Goal: Task Accomplishment & Management: Complete application form

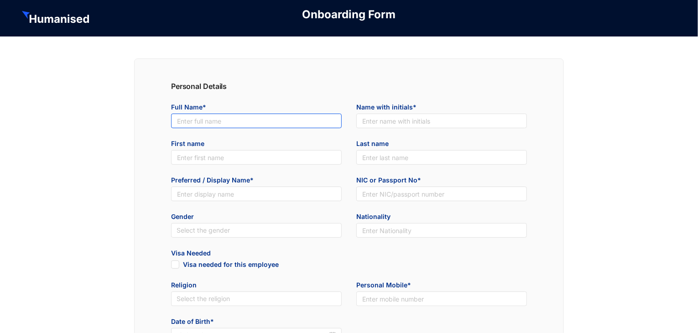
click at [233, 121] on input "text" at bounding box center [256, 121] width 171 height 15
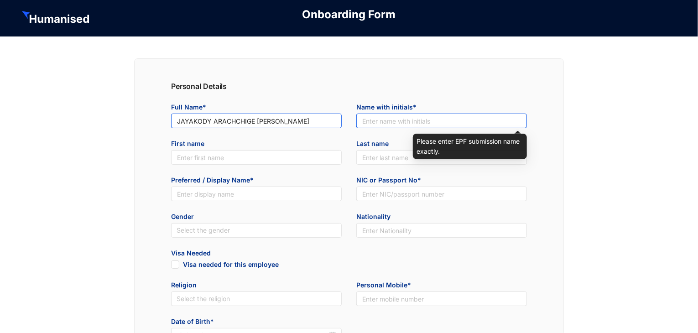
type input "JAYAKODY ARACHCHIGE [PERSON_NAME]"
click at [419, 121] on input "text" at bounding box center [441, 121] width 171 height 15
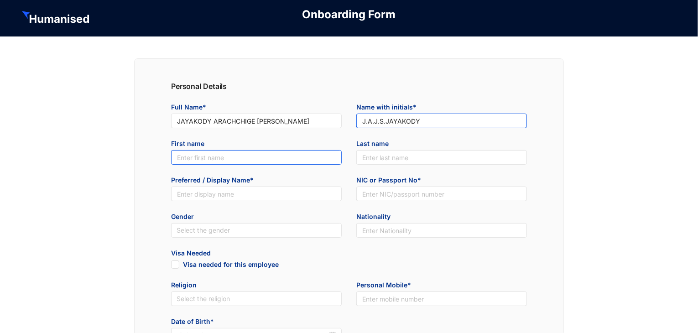
type input "J.A.J.S.JAYAKODY"
click at [243, 156] on input "text" at bounding box center [256, 157] width 171 height 15
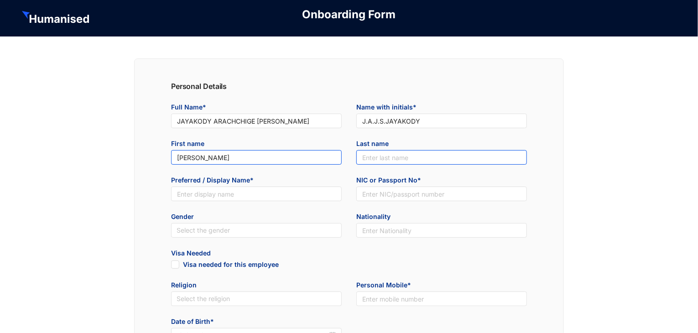
type input "[PERSON_NAME]"
click at [429, 158] on input "text" at bounding box center [441, 157] width 171 height 15
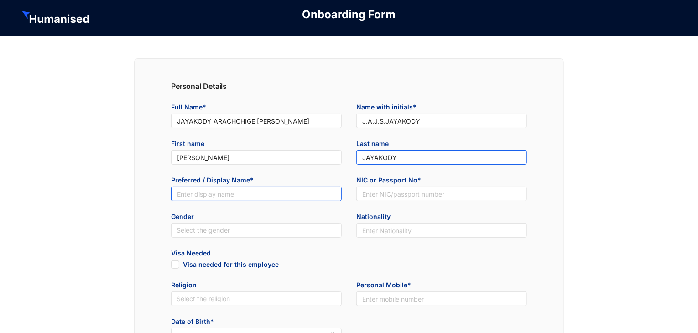
type input "JAYAKODY"
click at [270, 192] on input "text" at bounding box center [256, 194] width 171 height 15
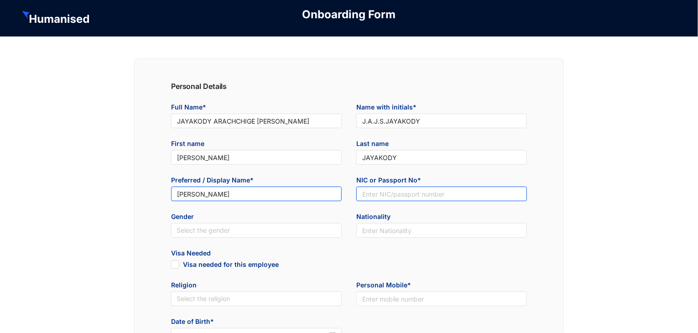
type input "[PERSON_NAME]"
click at [372, 192] on input "text" at bounding box center [441, 194] width 171 height 15
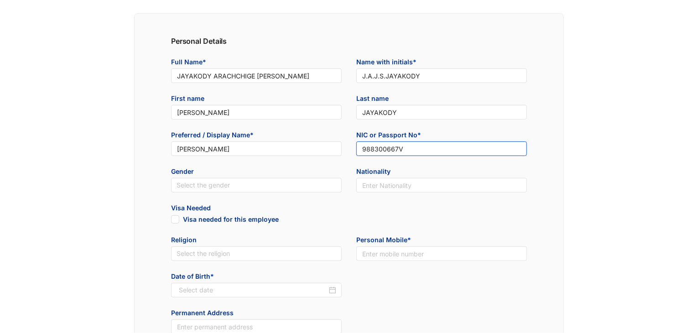
scroll to position [46, 0]
type input "988300667V"
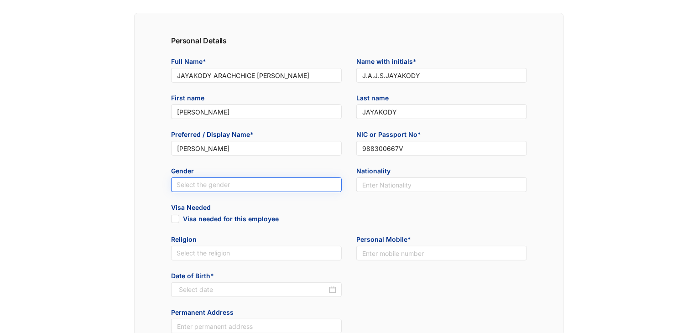
click at [226, 178] on input "search" at bounding box center [256, 185] width 160 height 14
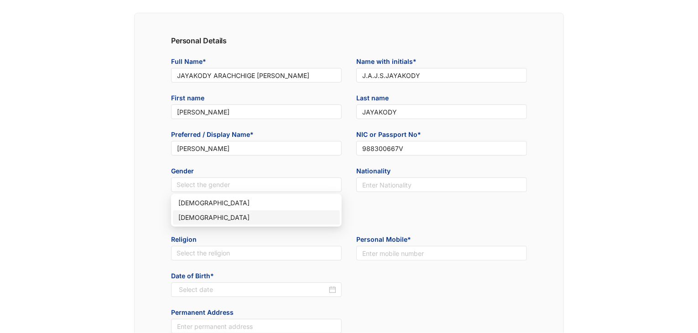
click at [219, 217] on div "[DEMOGRAPHIC_DATA]" at bounding box center [256, 218] width 156 height 10
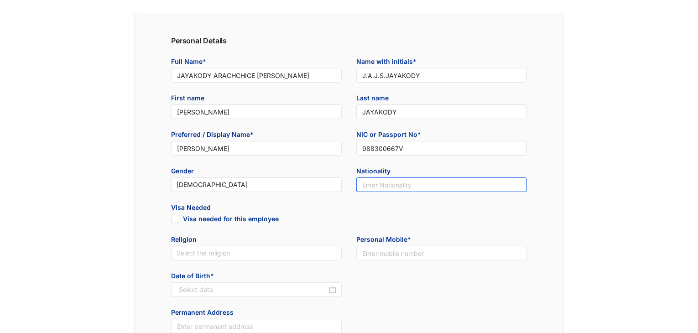
click at [445, 181] on input "text" at bounding box center [441, 184] width 171 height 15
click at [414, 187] on input "text" at bounding box center [441, 184] width 171 height 15
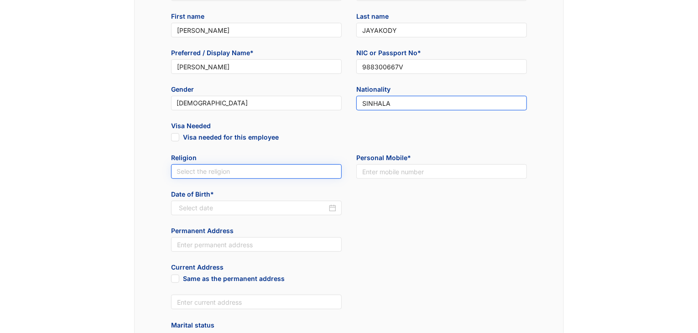
scroll to position [137, 0]
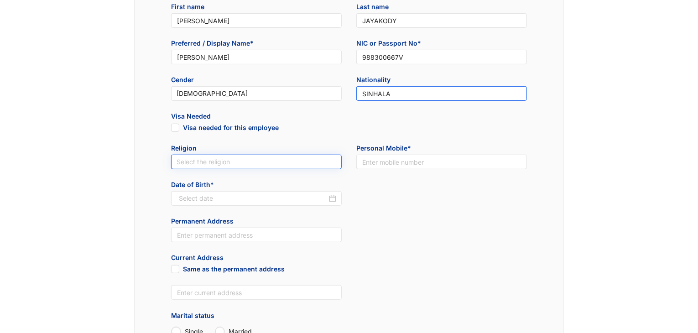
type input "SINHALA"
click at [187, 161] on input "search" at bounding box center [256, 162] width 160 height 14
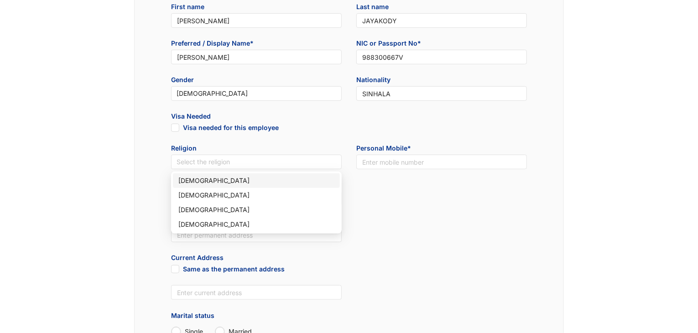
click at [272, 182] on div "[DEMOGRAPHIC_DATA]" at bounding box center [256, 181] width 156 height 10
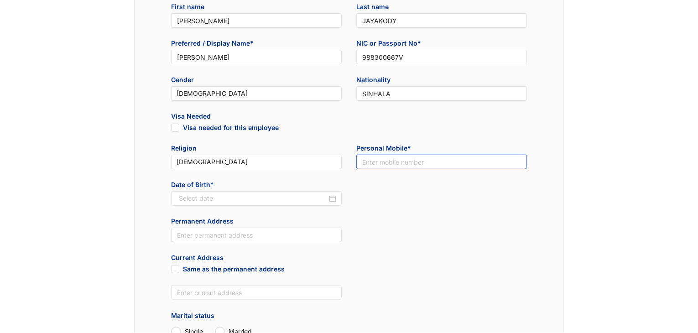
click at [425, 161] on input "text" at bounding box center [441, 162] width 171 height 15
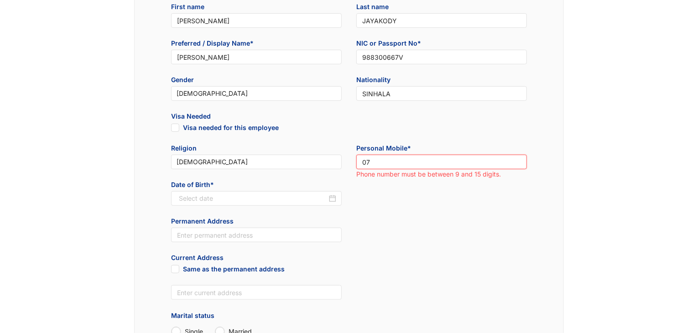
type input "0"
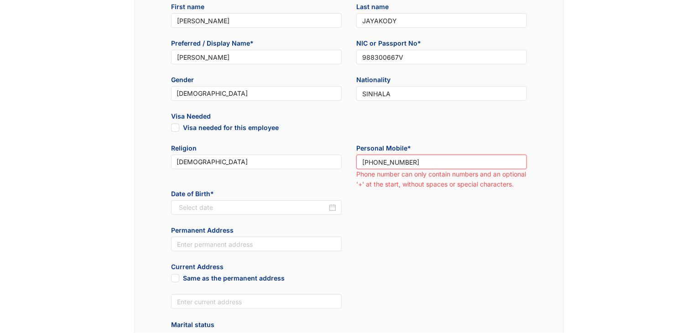
click at [377, 162] on input "[PHONE_NUMBER]" at bounding box center [441, 162] width 171 height 15
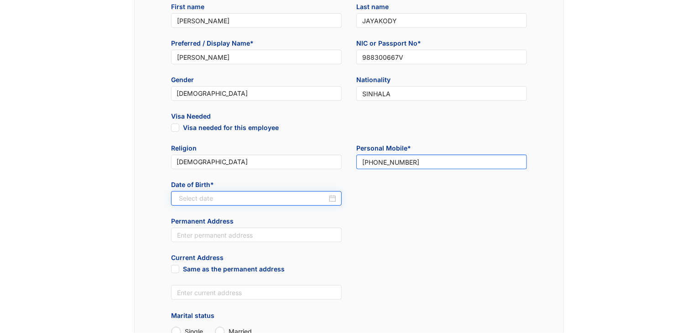
type input "[PHONE_NUMBER]"
click at [230, 200] on input at bounding box center [253, 198] width 148 height 10
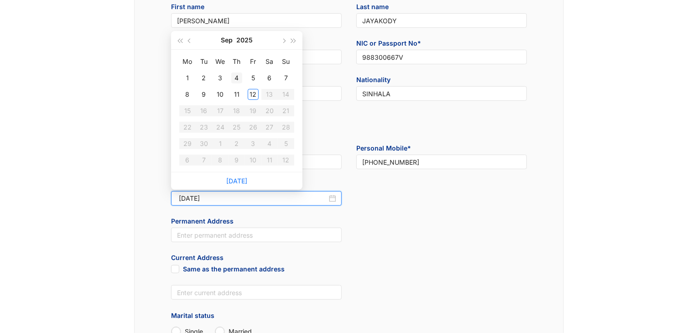
type input "[DATE]"
click at [189, 42] on span "button" at bounding box center [190, 41] width 5 height 5
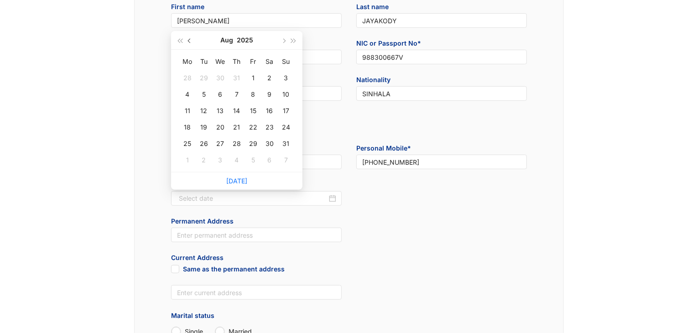
click at [189, 42] on span "button" at bounding box center [190, 41] width 5 height 5
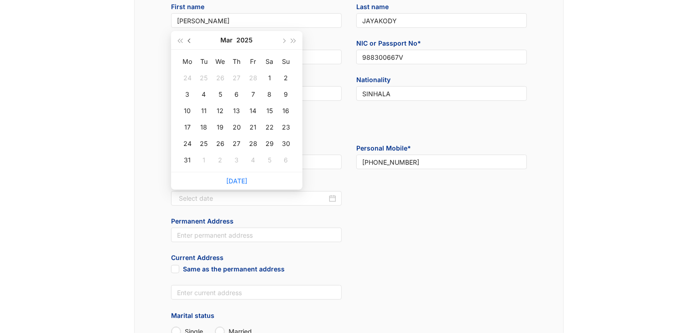
click at [189, 42] on span "button" at bounding box center [190, 41] width 5 height 5
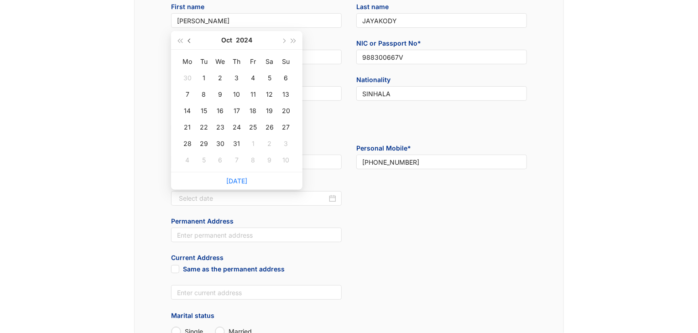
click at [189, 42] on span "button" at bounding box center [190, 41] width 5 height 5
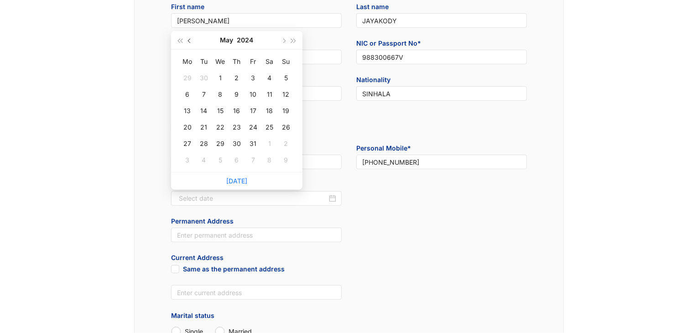
click at [189, 42] on span "button" at bounding box center [190, 41] width 5 height 5
click at [176, 39] on button "button" at bounding box center [180, 40] width 10 height 18
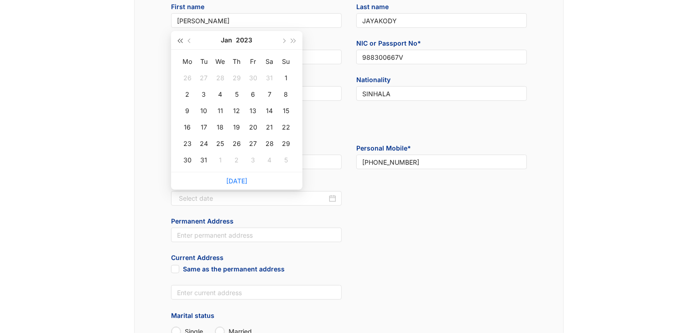
click at [176, 39] on button "button" at bounding box center [180, 40] width 10 height 18
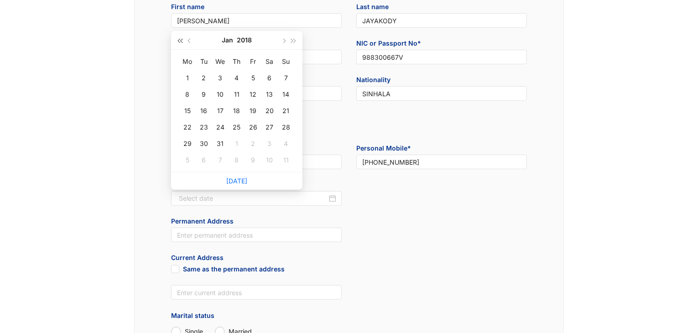
click at [176, 39] on button "button" at bounding box center [180, 40] width 10 height 18
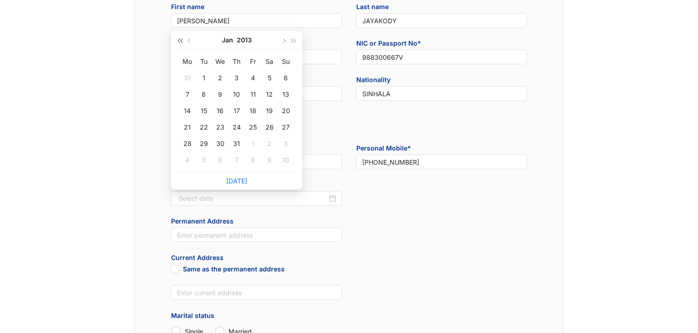
click at [176, 39] on button "button" at bounding box center [180, 40] width 10 height 18
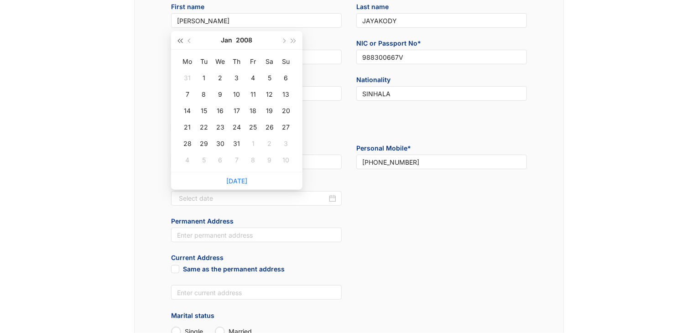
click at [176, 39] on button "button" at bounding box center [180, 40] width 10 height 18
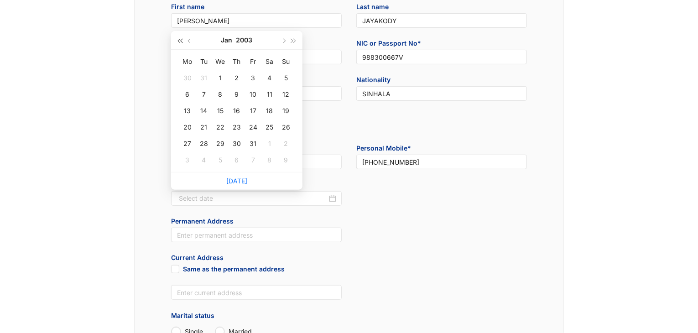
click at [176, 39] on button "button" at bounding box center [180, 40] width 10 height 18
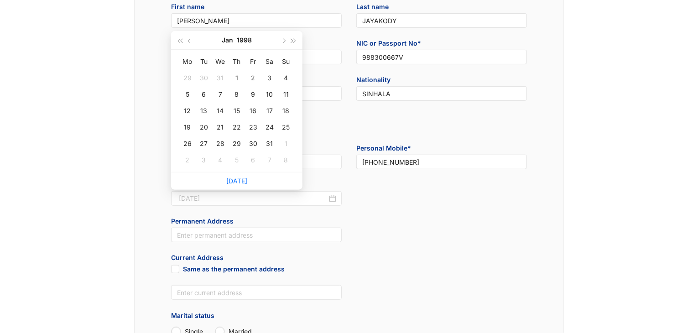
type input "[DATE]"
click at [283, 43] on button "button" at bounding box center [283, 40] width 10 height 18
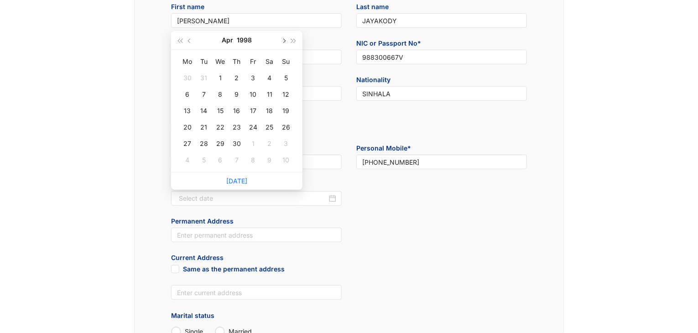
click at [283, 43] on button "button" at bounding box center [283, 40] width 10 height 18
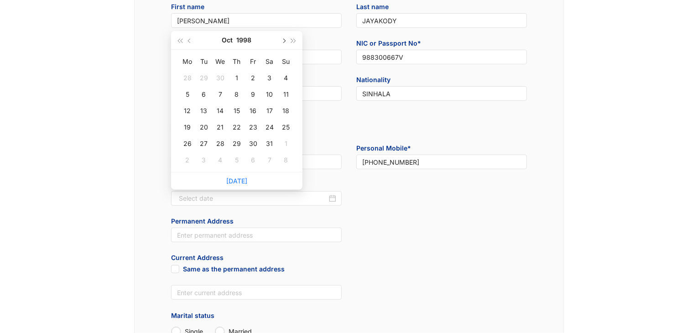
click at [283, 43] on button "button" at bounding box center [283, 40] width 10 height 18
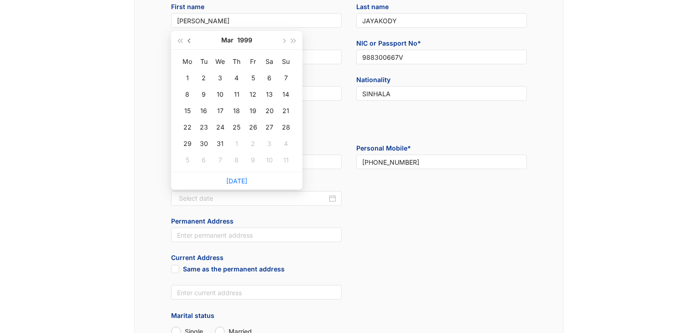
click at [188, 40] on span "button" at bounding box center [190, 41] width 5 height 5
type input "[DATE]"
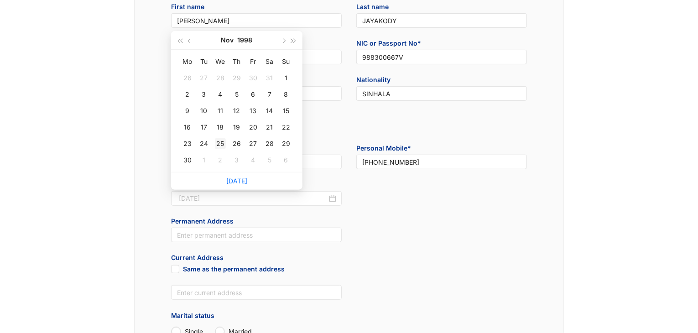
click at [221, 145] on div "25" at bounding box center [220, 143] width 11 height 11
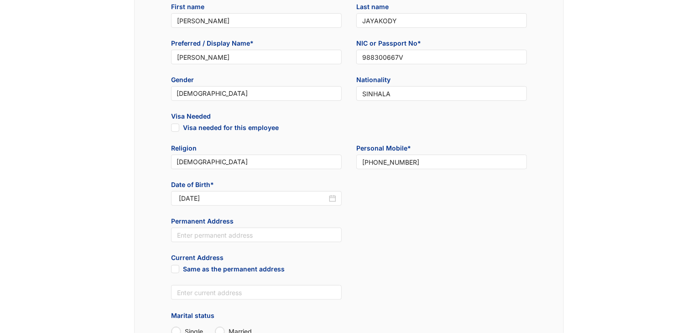
scroll to position [182, 0]
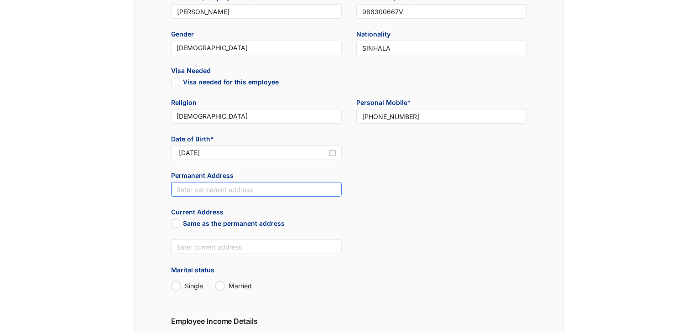
click at [236, 187] on input "text" at bounding box center [256, 189] width 171 height 15
type input "0"
click at [284, 190] on input "90/1-Darshani, [GEOGRAPHIC_DATA]" at bounding box center [256, 189] width 171 height 15
type input "90/1-Darshani, [GEOGRAPHIC_DATA]"
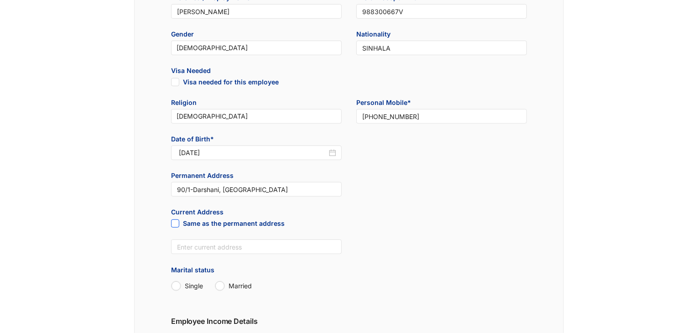
click at [175, 227] on span at bounding box center [175, 223] width 8 height 8
click at [175, 226] on input "Same as the permanent address" at bounding box center [174, 222] width 6 height 6
checkbox input "true"
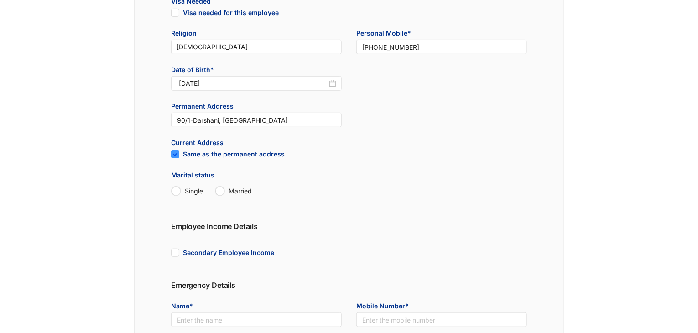
scroll to position [274, 0]
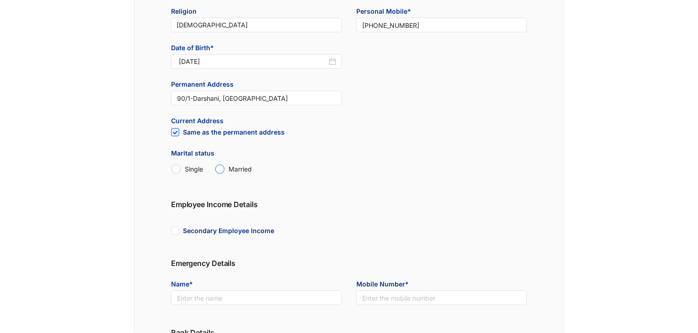
click at [223, 171] on input "Married" at bounding box center [219, 169] width 9 height 9
radio input "true"
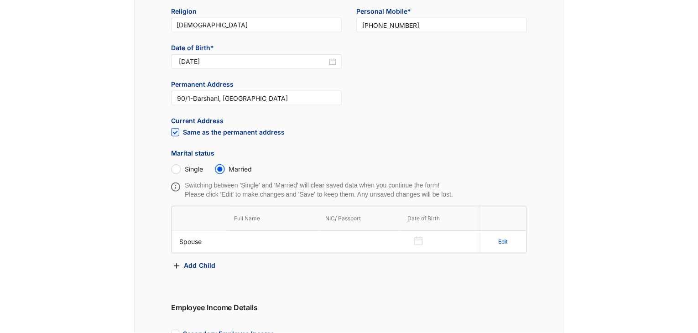
scroll to position [319, 0]
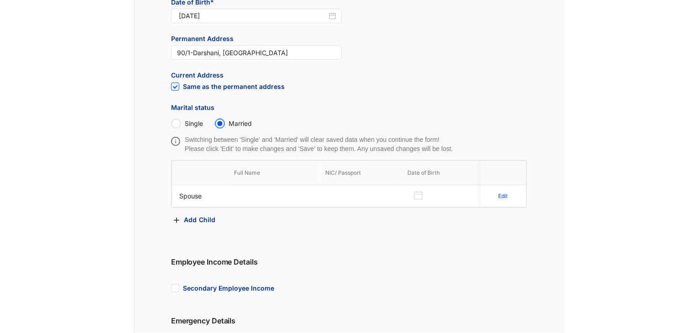
click at [244, 175] on th "Full Name" at bounding box center [272, 173] width 91 height 24
click at [240, 202] on td at bounding box center [272, 196] width 91 height 22
click at [195, 197] on p "Spouse" at bounding box center [199, 196] width 40 height 9
click at [505, 196] on p "Edit" at bounding box center [503, 196] width 10 height 9
click at [274, 195] on input "text" at bounding box center [263, 196] width 59 height 15
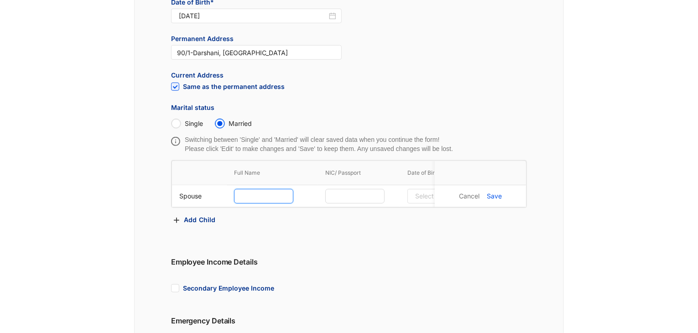
type input "p"
click at [248, 195] on input "[PERSON_NAME]" at bounding box center [263, 196] width 59 height 15
type input "[PERSON_NAME]"
click at [366, 195] on input "text" at bounding box center [354, 196] width 59 height 15
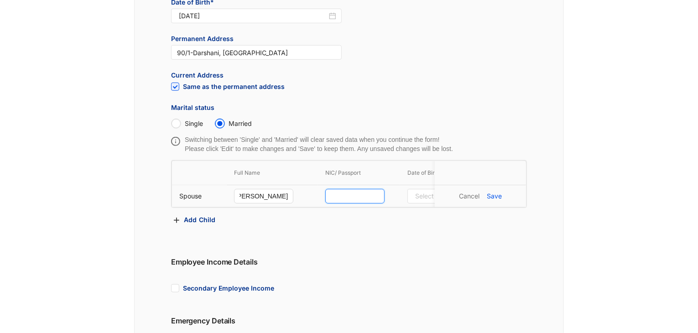
scroll to position [0, 0]
type input "97039151717V"
click at [428, 194] on input at bounding box center [433, 196] width 37 height 10
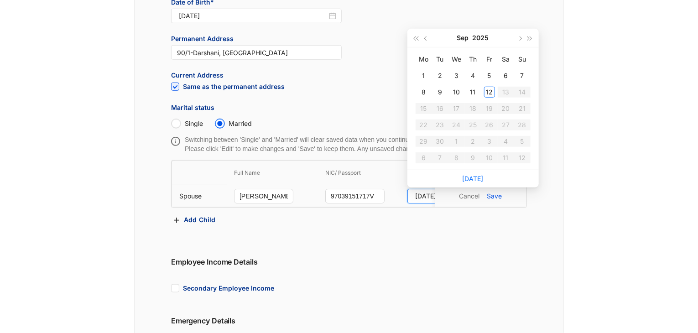
type input "[DATE]"
click at [415, 39] on span "button" at bounding box center [416, 38] width 5 height 5
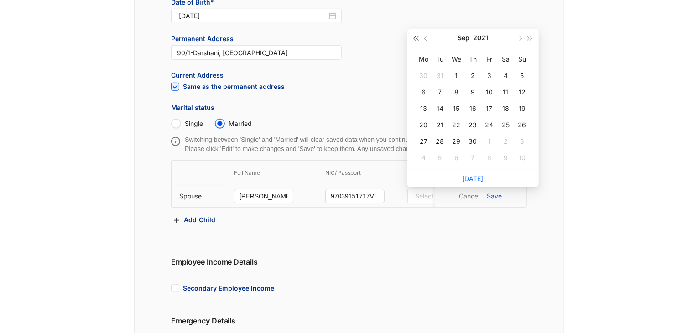
click at [415, 39] on span "button" at bounding box center [416, 38] width 5 height 5
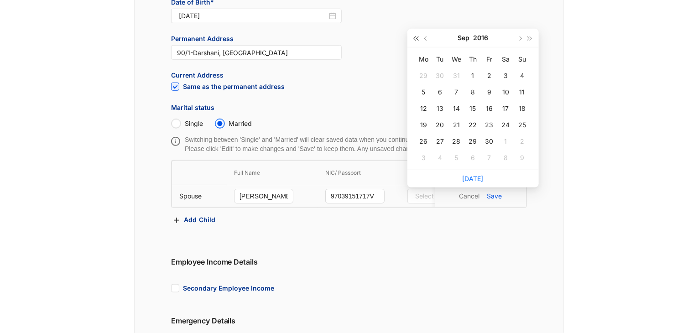
click at [415, 39] on span "button" at bounding box center [416, 38] width 5 height 5
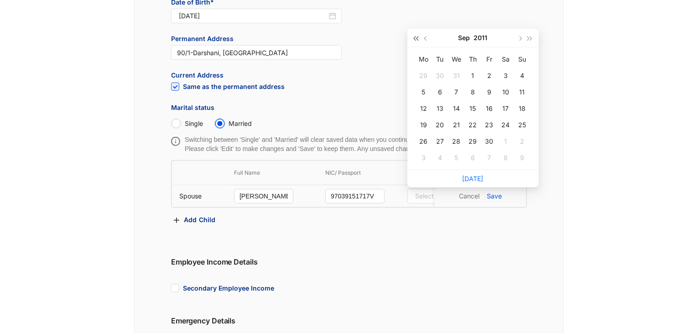
click at [415, 39] on span "button" at bounding box center [416, 38] width 5 height 5
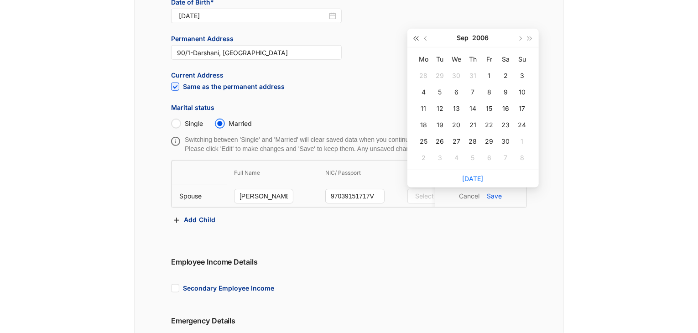
click at [415, 39] on span "button" at bounding box center [416, 38] width 5 height 5
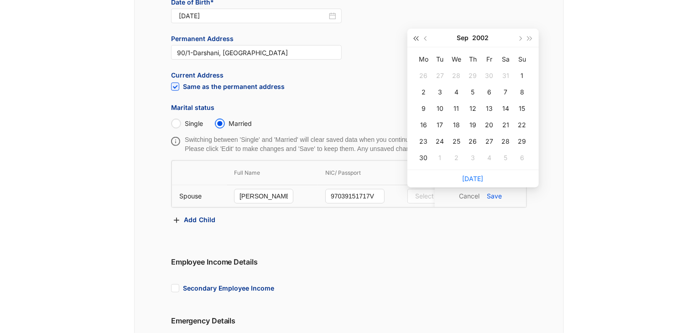
click at [415, 39] on span "button" at bounding box center [416, 38] width 5 height 5
click at [518, 41] on button "button" at bounding box center [519, 38] width 10 height 18
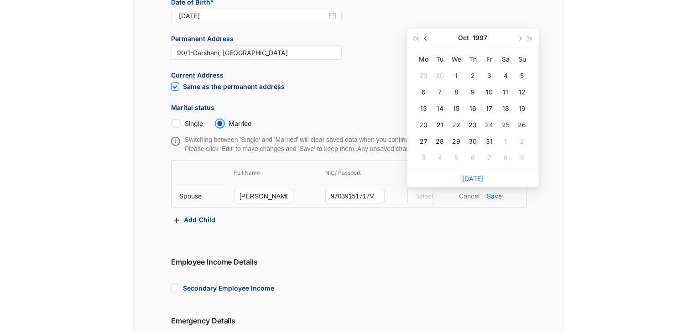
click at [425, 40] on span "button" at bounding box center [426, 38] width 5 height 5
click at [427, 40] on button "button" at bounding box center [426, 38] width 10 height 18
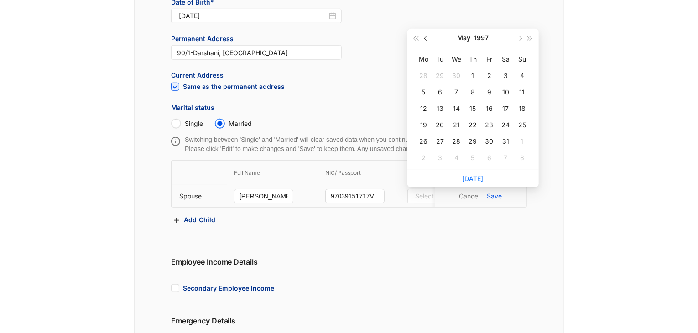
click at [427, 40] on button "button" at bounding box center [426, 38] width 10 height 18
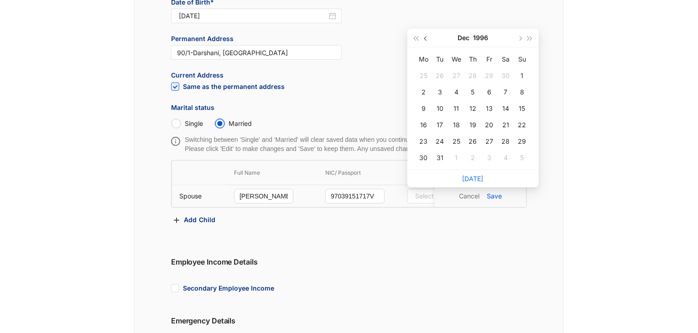
click at [427, 40] on button "button" at bounding box center [426, 38] width 10 height 18
click at [520, 38] on span "button" at bounding box center [519, 38] width 5 height 5
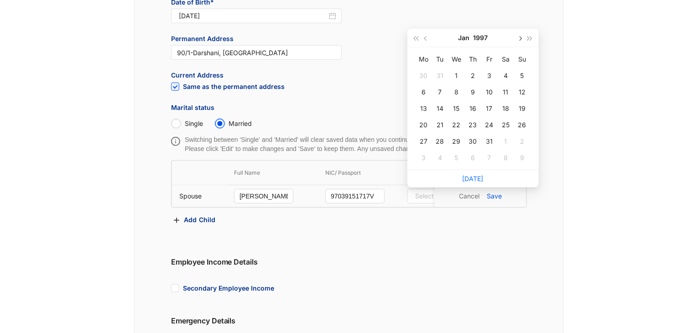
click at [520, 38] on span "button" at bounding box center [519, 38] width 5 height 5
type input "[DATE]"
click at [504, 90] on div "8" at bounding box center [505, 92] width 11 height 11
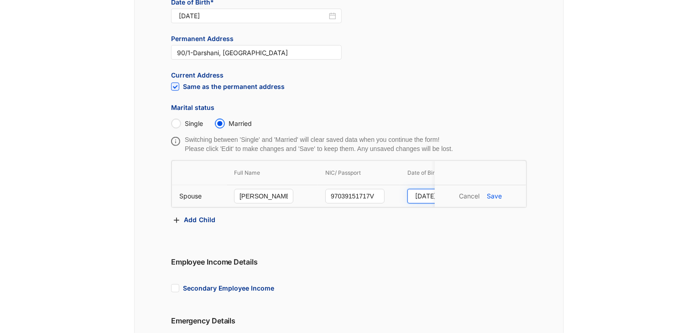
click at [421, 194] on input "[DATE]" at bounding box center [433, 196] width 37 height 10
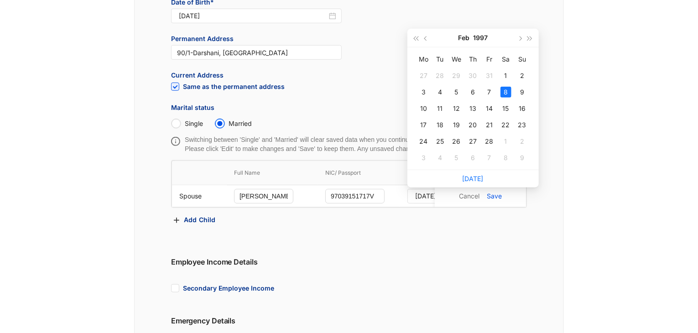
click at [438, 262] on div "Personal Details Full Name* [PERSON_NAME] JAYALI [PERSON_NAME] Name with initia…" at bounding box center [349, 120] width 430 height 762
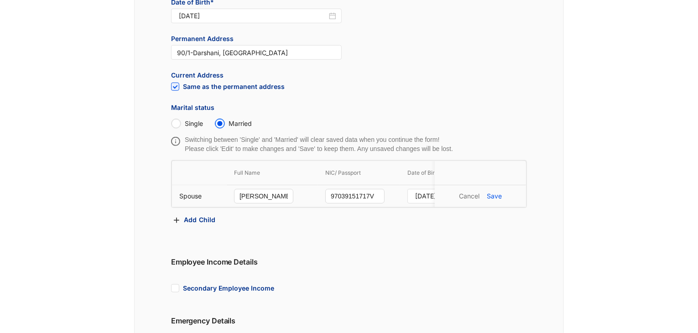
click at [496, 197] on p "Save" at bounding box center [494, 196] width 15 height 9
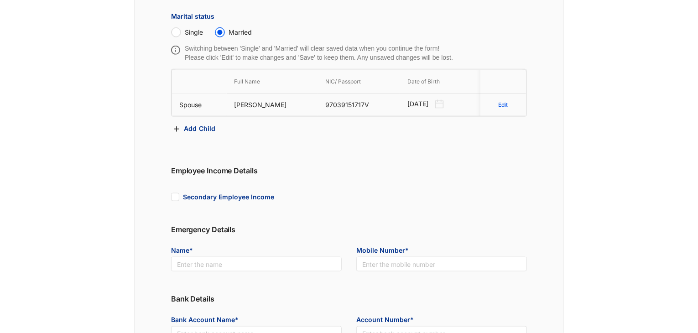
scroll to position [456, 0]
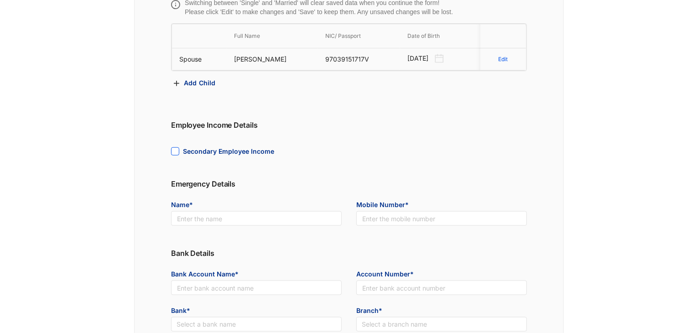
click at [176, 154] on input "Secondary Employee Income" at bounding box center [174, 150] width 6 height 6
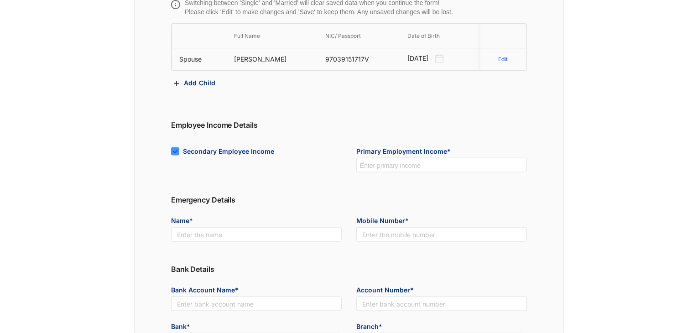
click at [176, 154] on input "Secondary Employee Income" at bounding box center [174, 150] width 6 height 6
checkbox input "false"
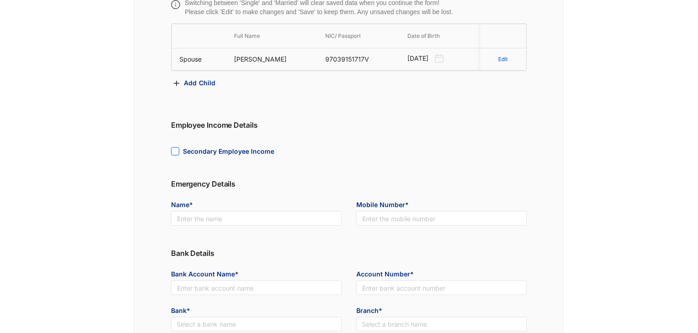
scroll to position [502, 0]
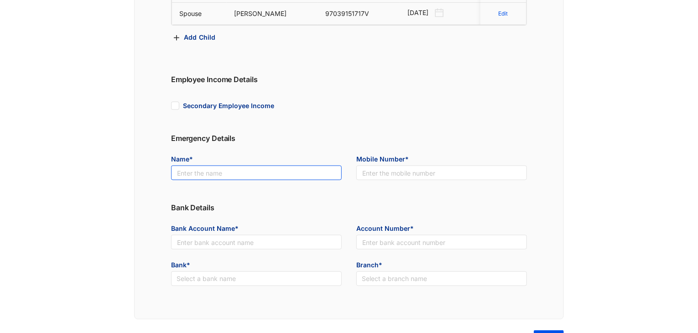
click at [213, 180] on input "text" at bounding box center [256, 173] width 171 height 15
type input "c"
type input "CHAMPIKA ILLEPERUMA"
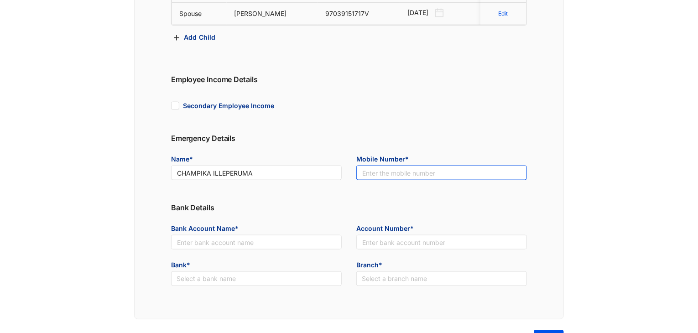
click at [445, 180] on input "text" at bounding box center [441, 173] width 171 height 15
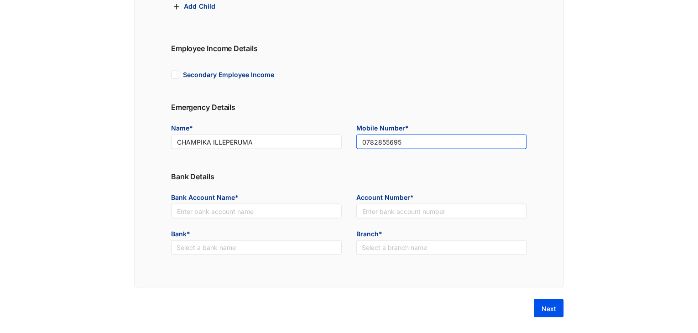
scroll to position [547, 0]
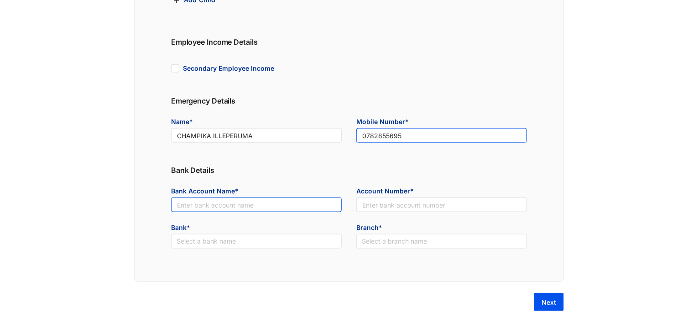
type input "0782855695"
click at [229, 200] on input "text" at bounding box center [256, 204] width 171 height 15
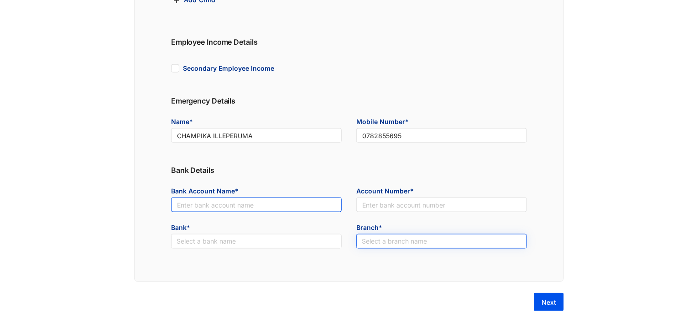
type input "s"
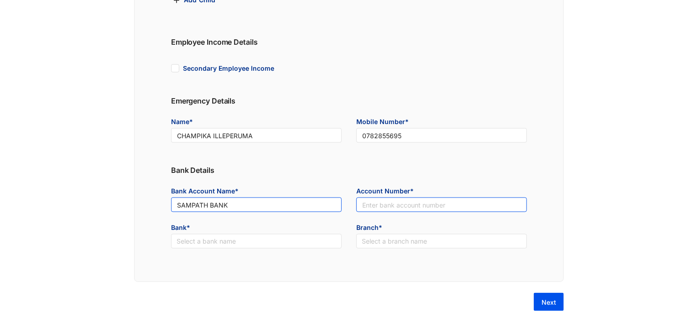
type input "SAMPATH BANK"
click at [392, 206] on input "text" at bounding box center [441, 204] width 171 height 15
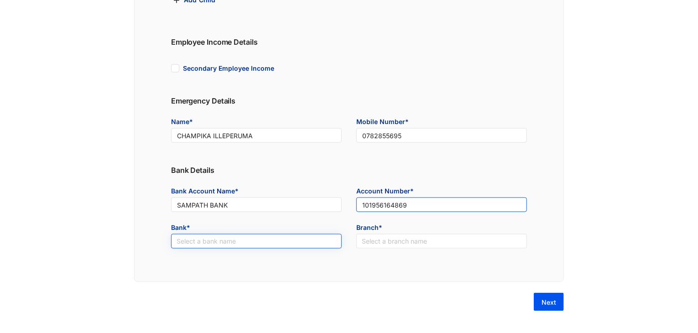
type input "101956164869"
click at [247, 244] on input "search" at bounding box center [256, 241] width 160 height 14
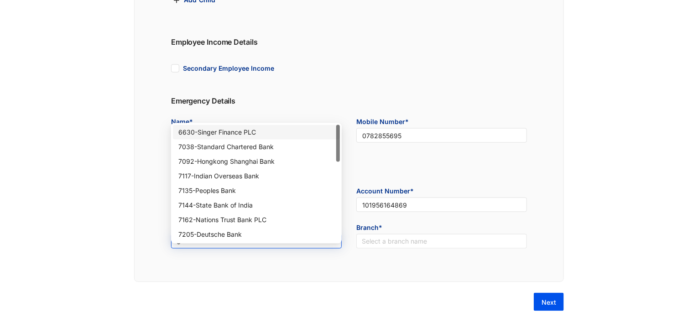
type input "SA"
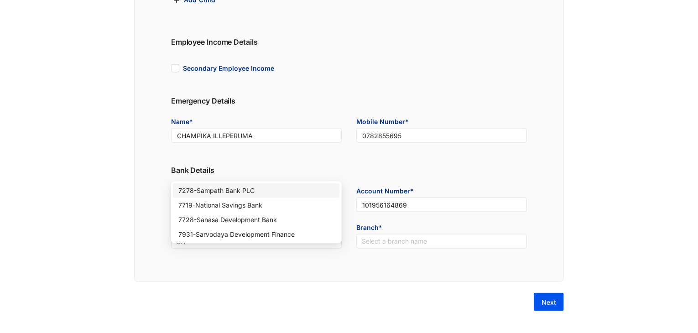
click at [250, 186] on div "7278 - Sampath Bank PLC" at bounding box center [256, 191] width 156 height 10
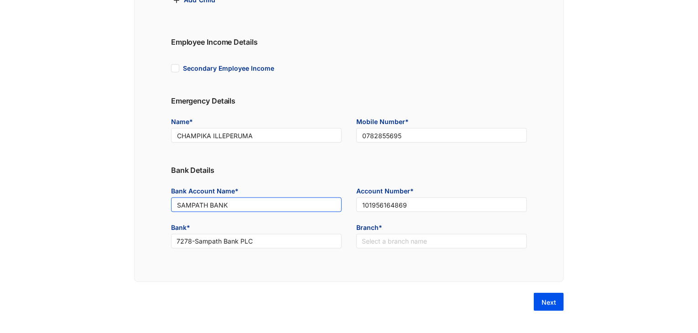
drag, startPoint x: 243, startPoint y: 207, endPoint x: 100, endPoint y: 207, distance: 143.2
type input "j"
type input "J.A.J.S.JAYAKODY"
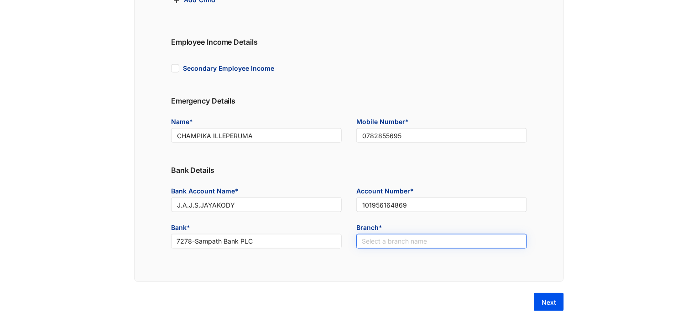
click at [375, 244] on input "search" at bounding box center [442, 241] width 160 height 14
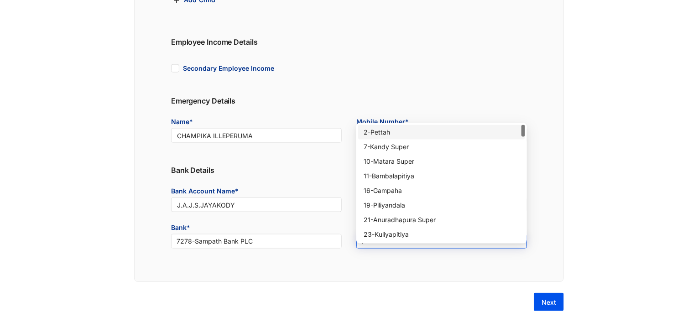
type input "PI"
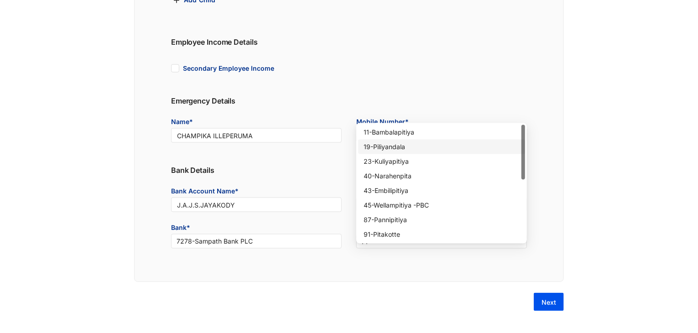
click at [395, 142] on div "19 - Piliyandala" at bounding box center [441, 147] width 156 height 10
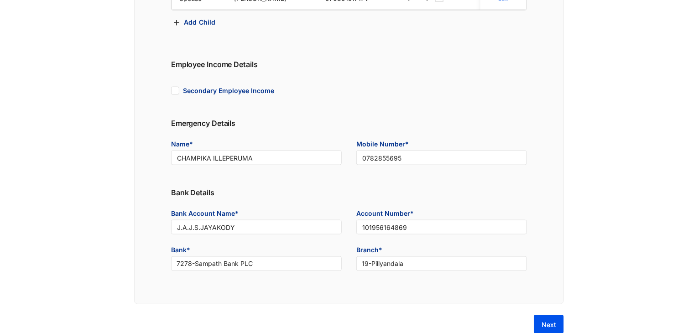
scroll to position [550, 0]
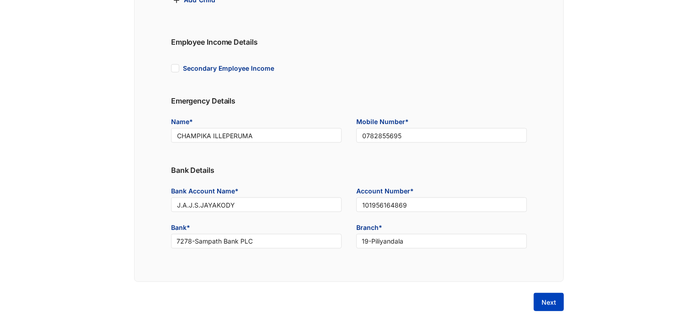
click at [549, 304] on span "Next" at bounding box center [548, 302] width 15 height 9
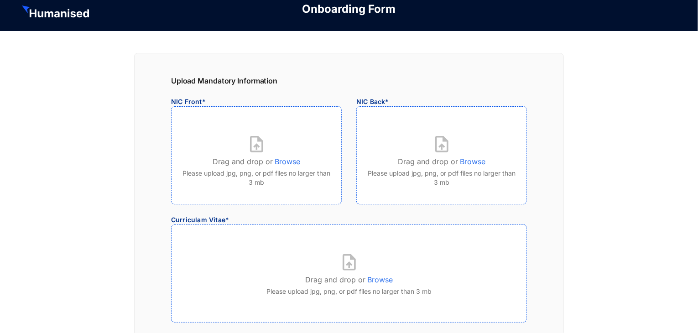
scroll to position [0, 0]
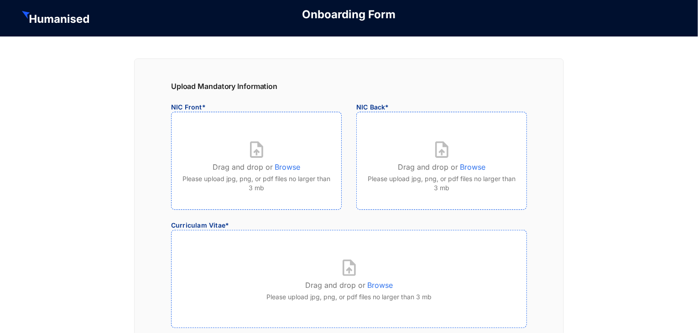
click at [288, 166] on p "Browse" at bounding box center [288, 165] width 26 height 15
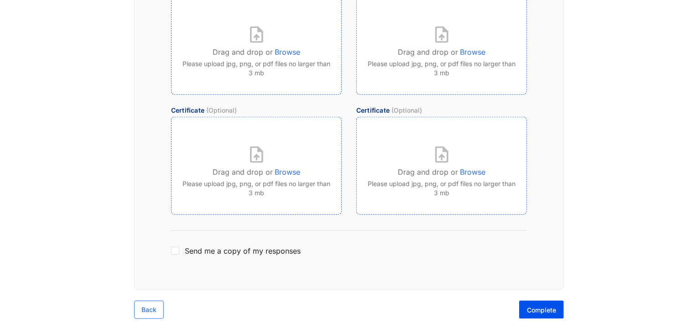
scroll to position [359, 0]
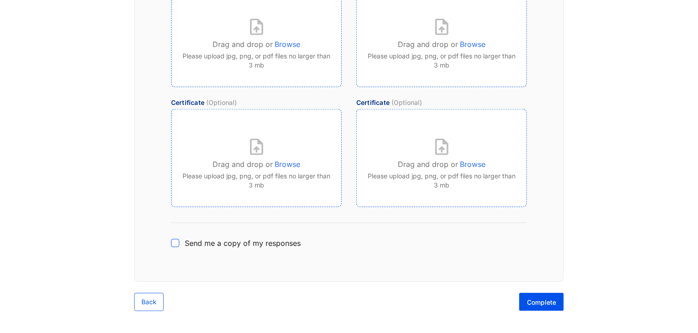
click at [176, 246] on span at bounding box center [175, 243] width 8 height 8
click at [176, 245] on input "checkbox" at bounding box center [174, 242] width 6 height 6
checkbox input "true"
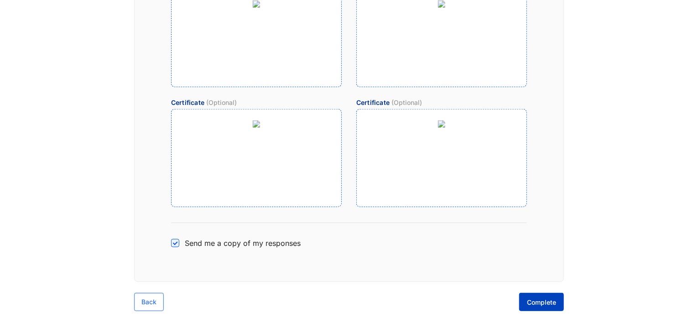
click at [545, 301] on span "Complete" at bounding box center [541, 302] width 29 height 9
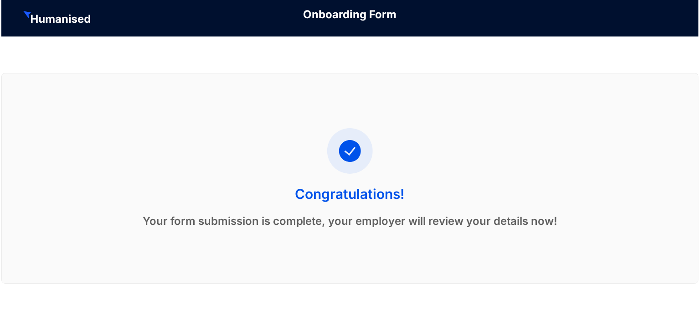
scroll to position [0, 0]
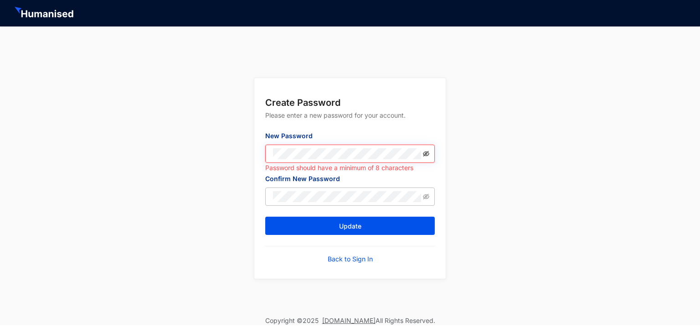
click at [424, 153] on icon "eye-invisible" at bounding box center [426, 152] width 6 height 5
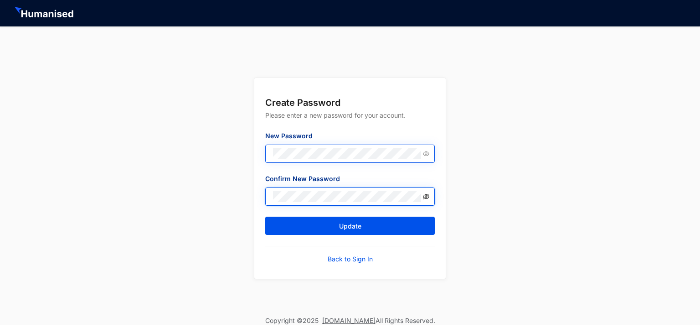
click at [427, 197] on icon "eye-invisible" at bounding box center [427, 197] width 2 height 2
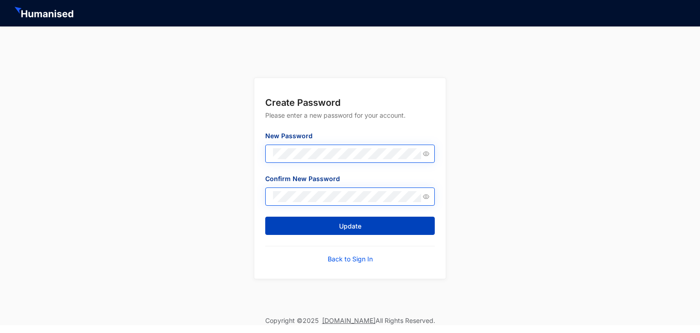
click at [330, 227] on button "Update" at bounding box center [350, 226] width 170 height 18
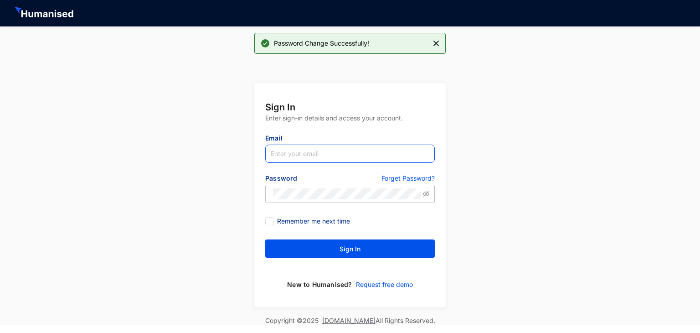
click at [332, 154] on input "text" at bounding box center [350, 154] width 170 height 18
click at [345, 152] on input "text" at bounding box center [350, 154] width 170 height 18
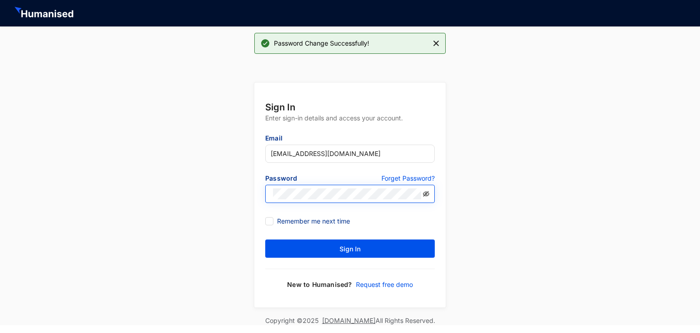
click at [427, 193] on icon "eye-invisible" at bounding box center [426, 194] width 6 height 6
type input "jayali@celestemendis.com"
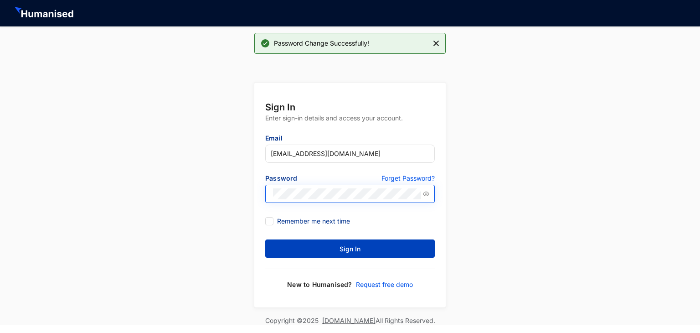
click at [347, 250] on span "Sign In" at bounding box center [350, 248] width 21 height 9
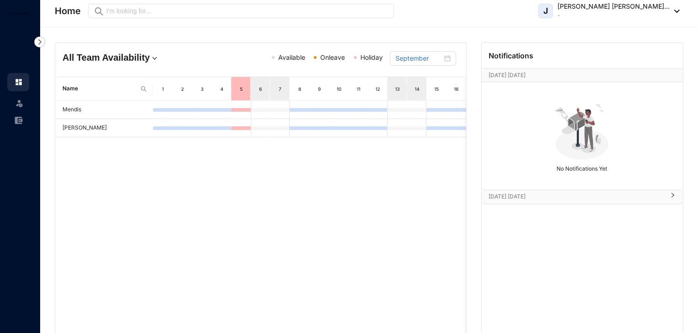
click at [370, 57] on span "Holiday" at bounding box center [371, 57] width 22 height 8
click at [369, 59] on span "Holiday" at bounding box center [371, 57] width 22 height 8
click at [150, 59] on img at bounding box center [154, 58] width 9 height 9
click at [677, 10] on img at bounding box center [674, 11] width 10 height 3
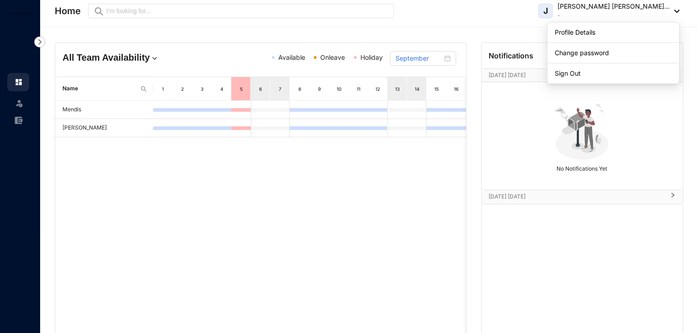
click at [390, 197] on div "Mendis JAYALI" at bounding box center [260, 249] width 411 height 296
click at [39, 41] on img at bounding box center [39, 41] width 11 height 11
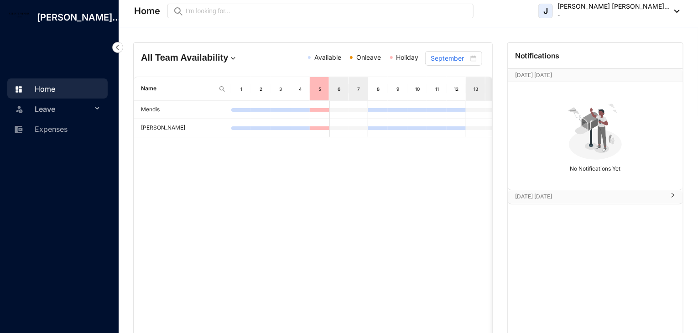
click at [96, 109] on icon at bounding box center [98, 109] width 5 height 0
click at [73, 135] on link "Leave Requests" at bounding box center [54, 131] width 57 height 8
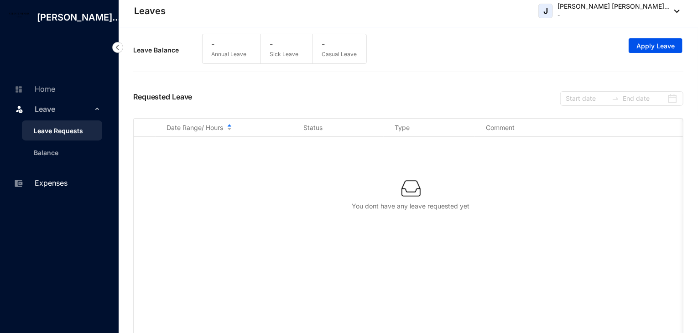
click at [42, 187] on link "Expenses" at bounding box center [40, 182] width 56 height 9
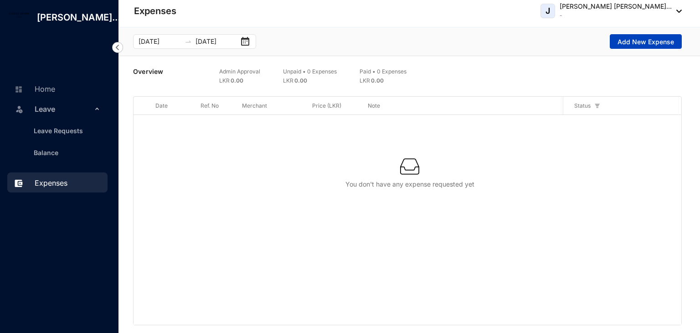
click at [637, 46] on span "Add New Expense" at bounding box center [646, 41] width 57 height 9
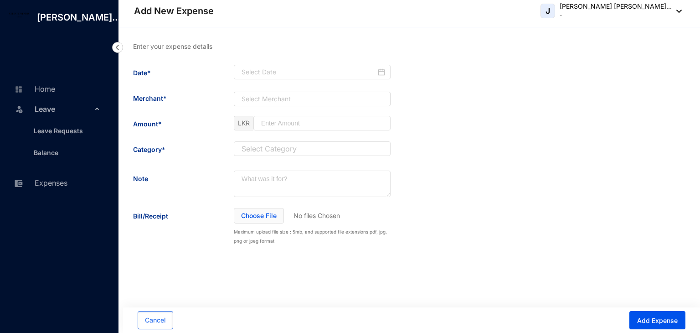
click at [119, 53] on img at bounding box center [117, 47] width 11 height 11
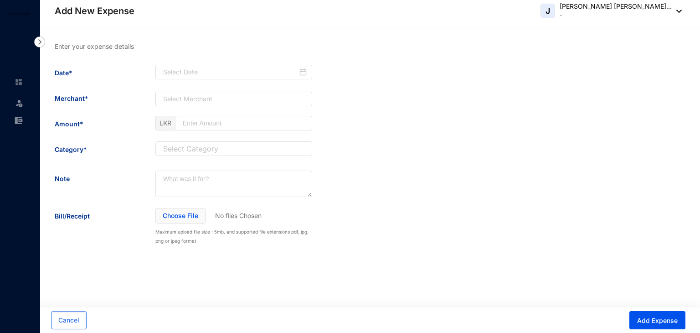
click at [39, 43] on img at bounding box center [39, 41] width 11 height 11
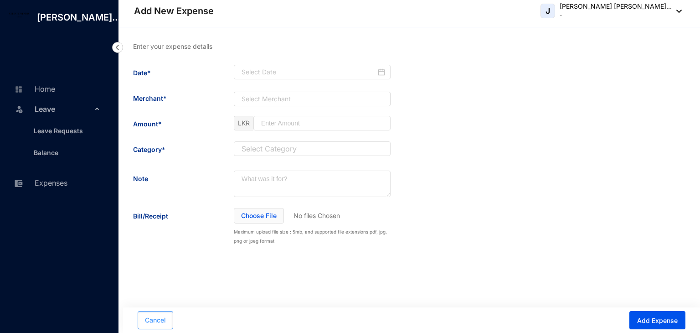
click at [162, 313] on button "Cancel" at bounding box center [156, 320] width 36 height 18
